Goal: Find specific page/section

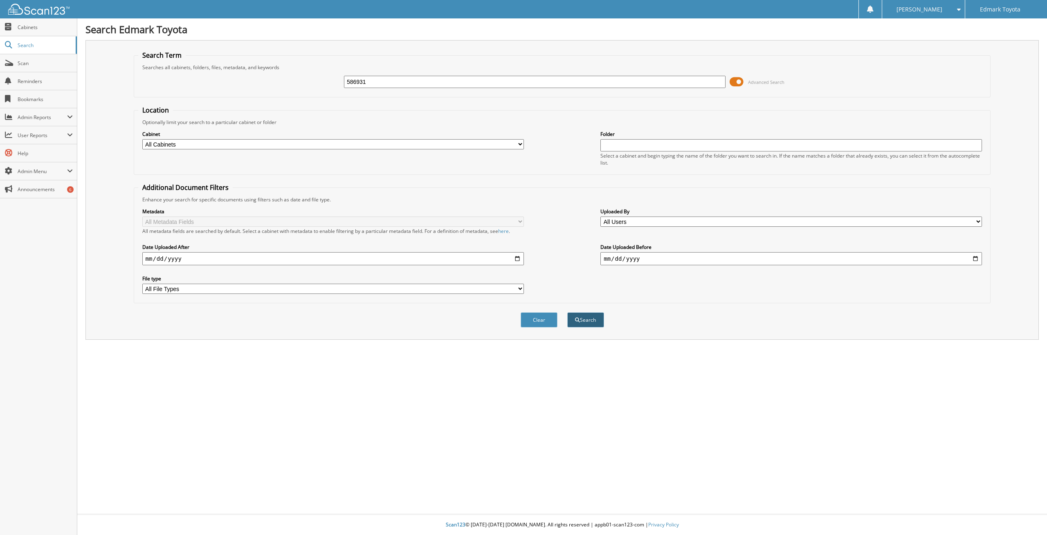
type input "586931"
click at [586, 327] on button "Search" at bounding box center [586, 319] width 37 height 15
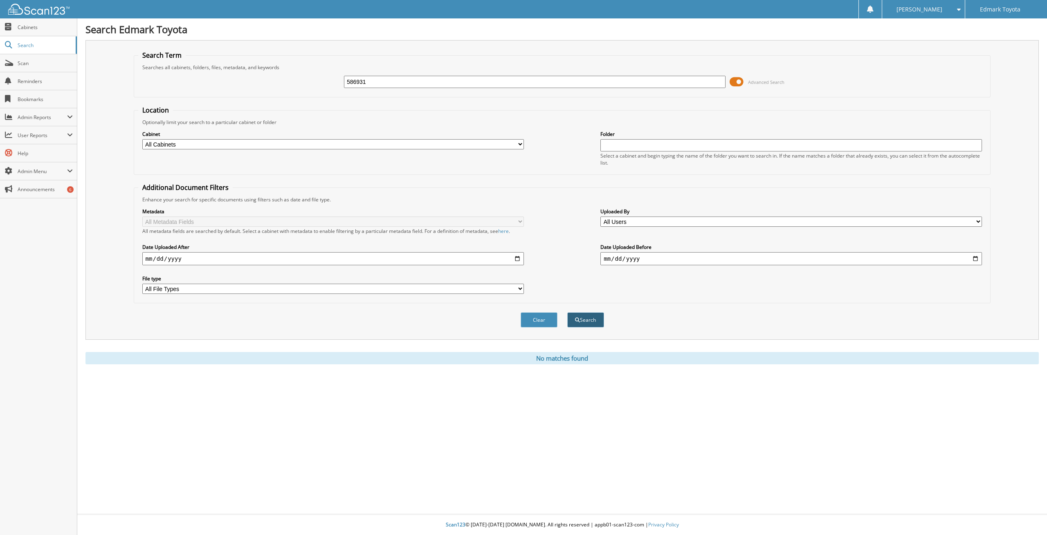
click at [588, 327] on button "Search" at bounding box center [586, 319] width 37 height 15
